Goal: Navigation & Orientation: Go to known website

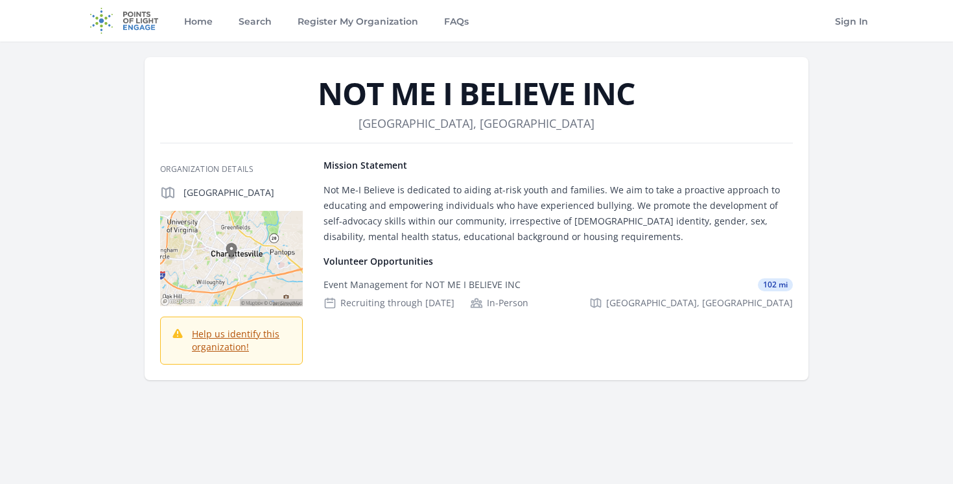
click at [153, 25] on img at bounding box center [124, 20] width 84 height 41
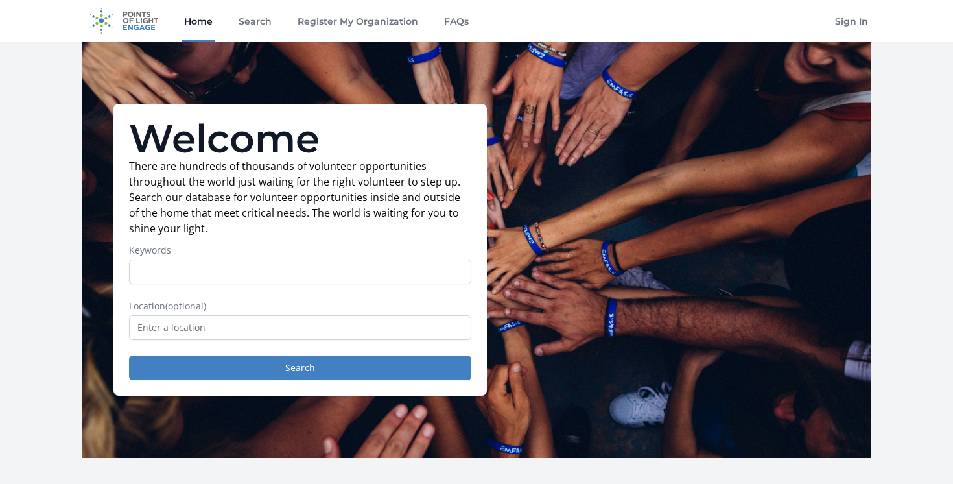
click at [205, 27] on link "Home" at bounding box center [199, 20] width 34 height 41
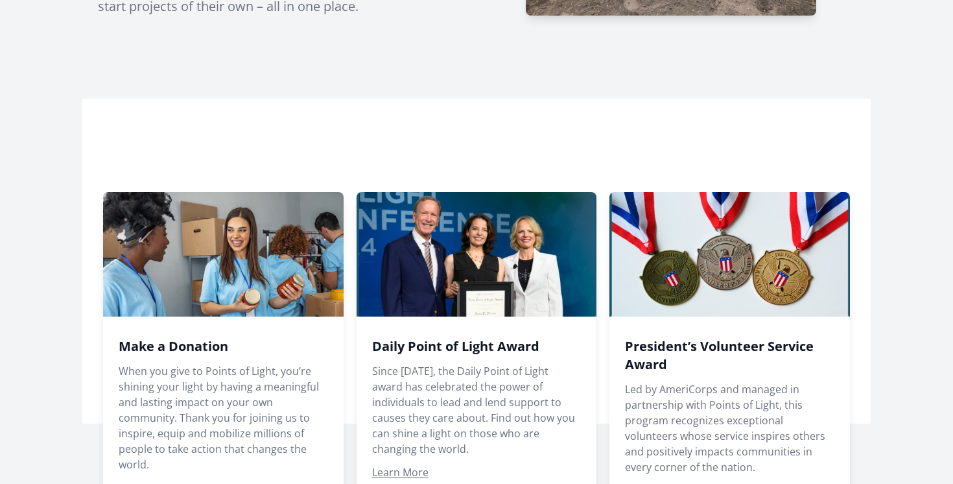
scroll to position [749, 0]
